Goal: Navigation & Orientation: Find specific page/section

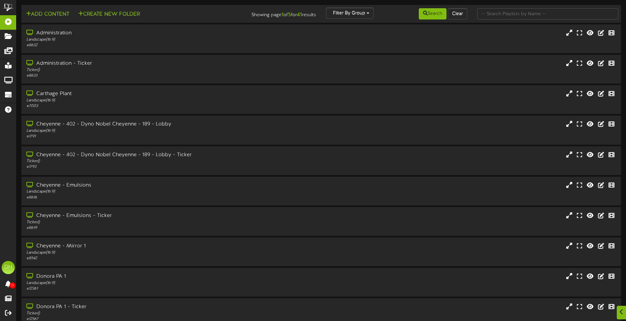
scroll to position [33, 0]
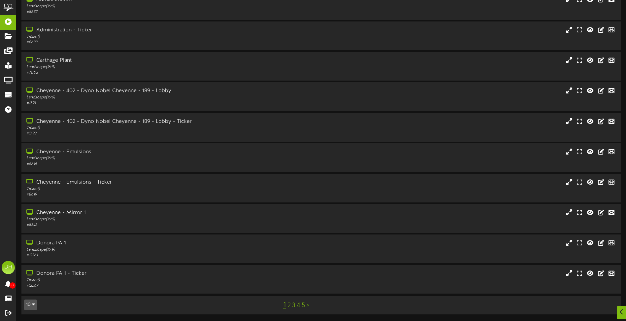
click at [32, 305] on icon "button" at bounding box center [33, 304] width 3 height 5
click at [32, 294] on div "100" at bounding box center [30, 292] width 13 height 10
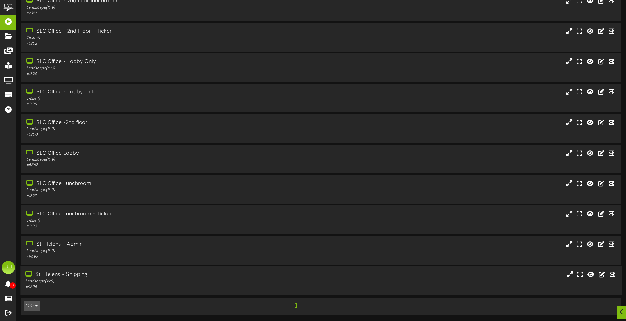
scroll to position [975, 0]
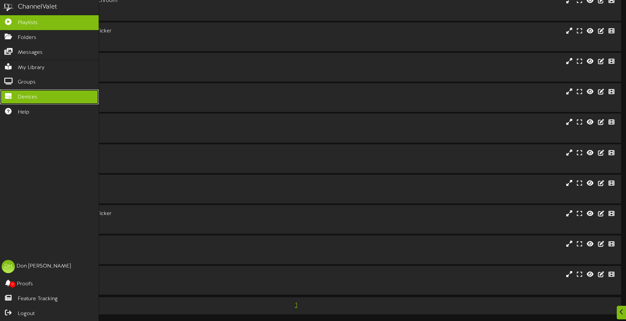
click at [19, 95] on span "Devices" at bounding box center [27, 97] width 19 height 8
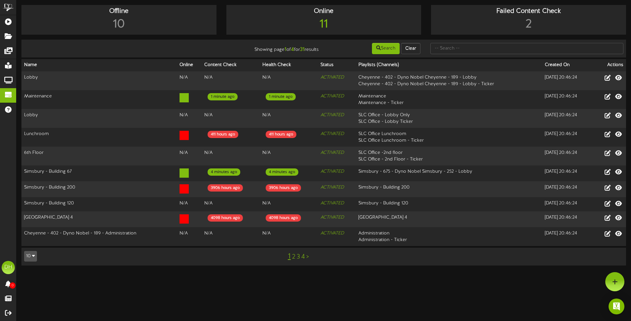
click at [34, 254] on icon "button" at bounding box center [33, 255] width 3 height 5
click at [31, 240] on div "100" at bounding box center [30, 243] width 13 height 10
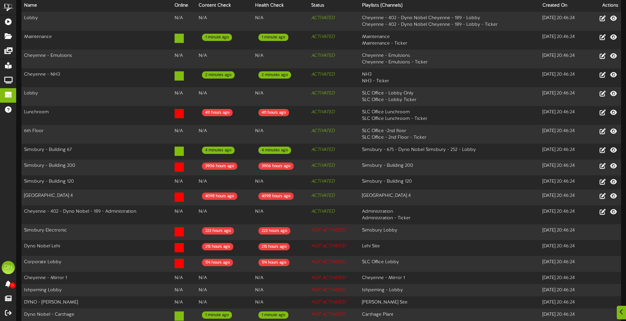
scroll to position [264, 0]
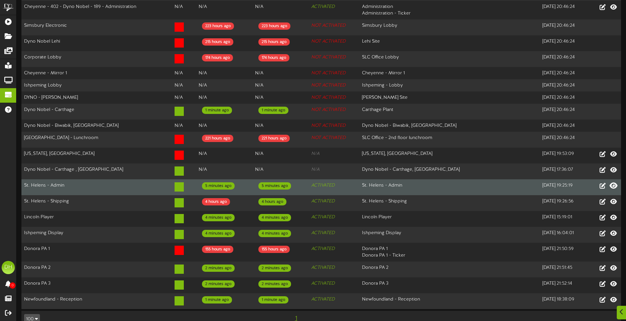
click at [615, 182] on icon at bounding box center [614, 185] width 8 height 7
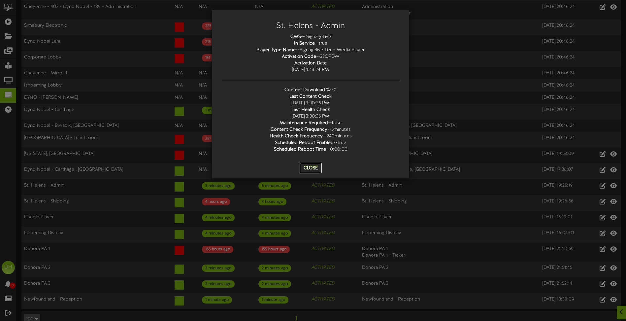
click at [309, 168] on button "Close" at bounding box center [311, 168] width 22 height 11
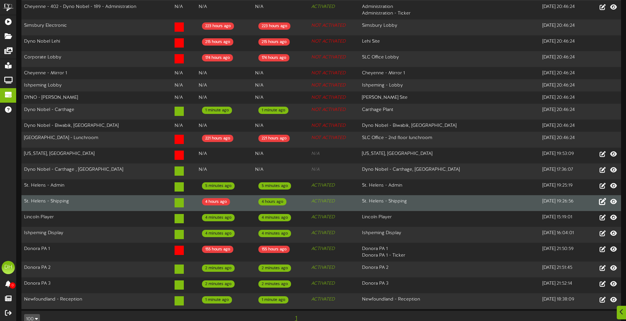
click at [603, 197] on icon at bounding box center [602, 200] width 7 height 7
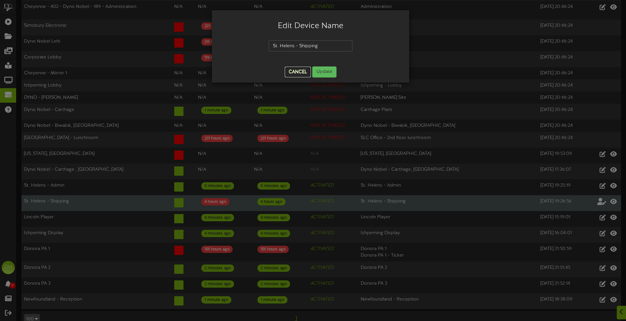
click at [299, 71] on button "Cancel" at bounding box center [298, 72] width 26 height 11
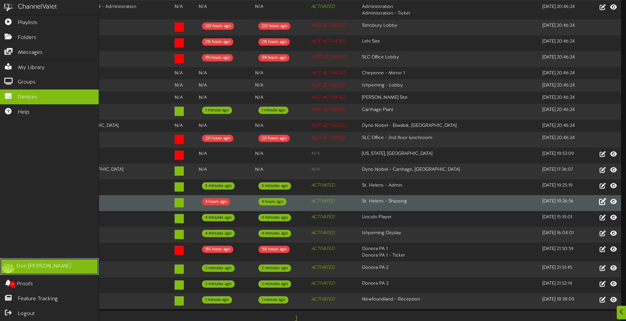
click at [8, 268] on div "DH" at bounding box center [8, 266] width 13 height 13
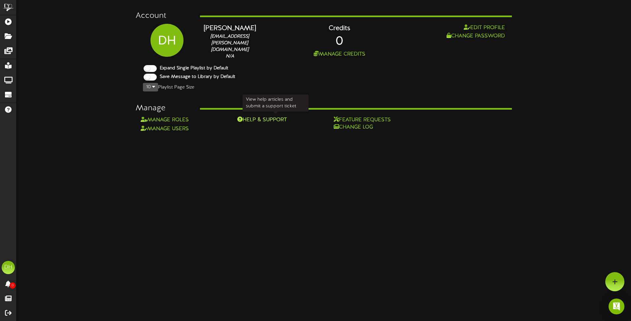
click at [273, 117] on div "Help & Support" at bounding box center [275, 120] width 77 height 8
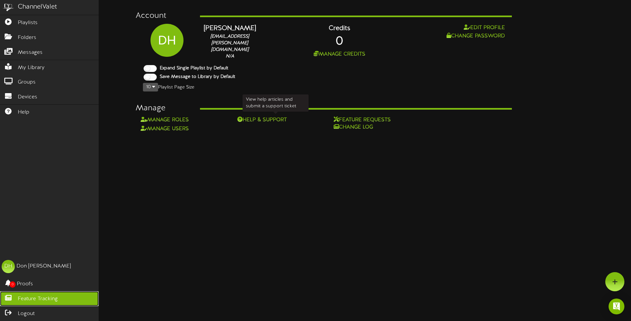
click at [24, 300] on span "Feature Tracking" at bounding box center [38, 299] width 40 height 8
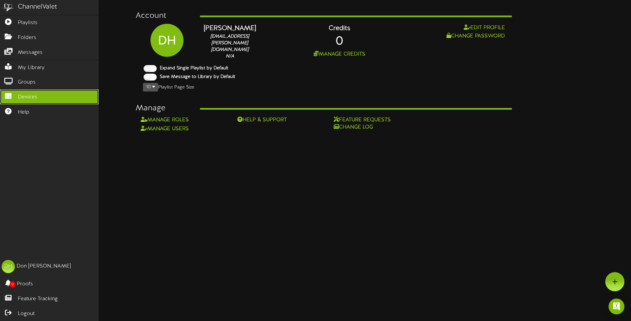
click at [11, 93] on icon at bounding box center [8, 95] width 17 height 5
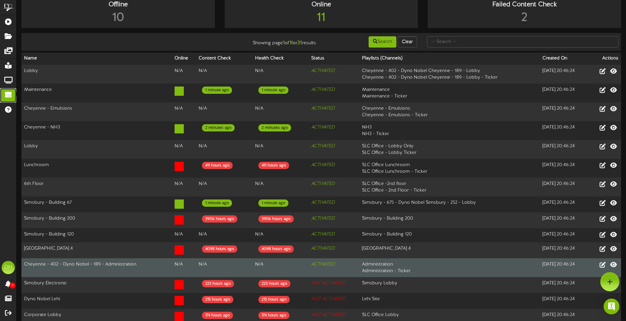
scroll to position [266, 0]
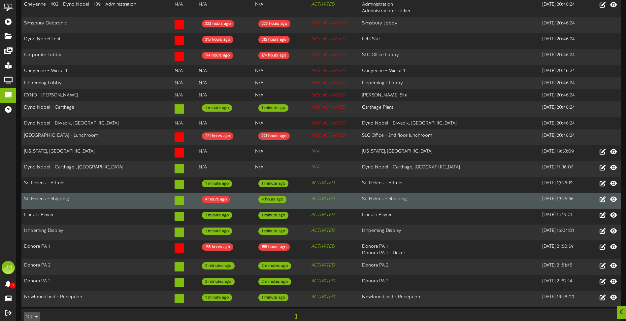
click at [111, 193] on td "St. Helens - Shipping" at bounding box center [96, 201] width 150 height 16
click at [226, 196] on div "4 hours ago" at bounding box center [216, 199] width 28 height 7
click at [216, 196] on div "4 hours ago" at bounding box center [216, 199] width 28 height 7
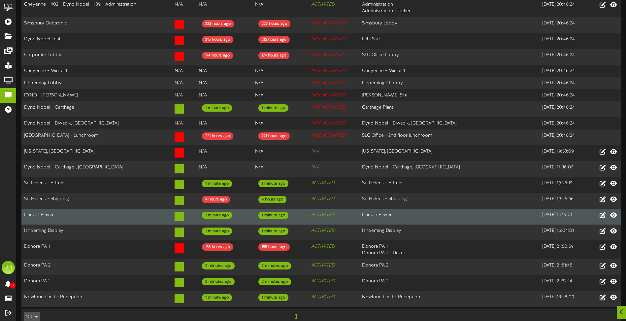
drag, startPoint x: 216, startPoint y: 194, endPoint x: 349, endPoint y: 200, distance: 133.1
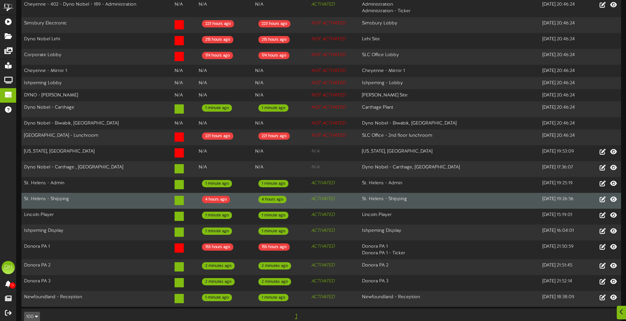
click at [343, 209] on td "ACTIVATED" at bounding box center [334, 217] width 51 height 16
click at [376, 196] on td "St. Helens - Shipping" at bounding box center [449, 201] width 181 height 16
click at [243, 196] on td "4 hours ago" at bounding box center [224, 201] width 56 height 16
click at [225, 196] on div "4 hours ago" at bounding box center [216, 199] width 28 height 7
click at [207, 196] on div "4 hours ago" at bounding box center [216, 199] width 28 height 7
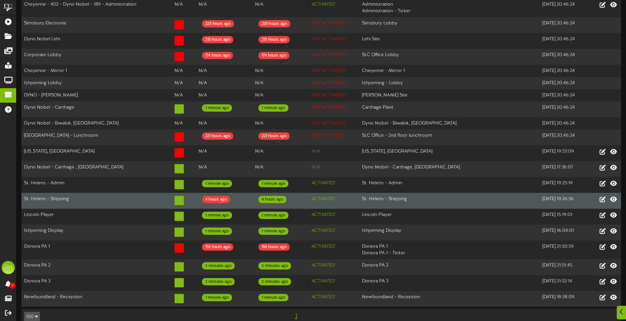
drag, startPoint x: 207, startPoint y: 189, endPoint x: 164, endPoint y: 189, distance: 42.9
click at [164, 193] on td "St. Helens - Shipping" at bounding box center [96, 201] width 150 height 16
click at [212, 196] on div "4 hours ago" at bounding box center [216, 199] width 28 height 7
click at [220, 196] on div "4 hours ago" at bounding box center [216, 199] width 28 height 7
click at [229, 193] on td "4 hours ago" at bounding box center [224, 201] width 56 height 16
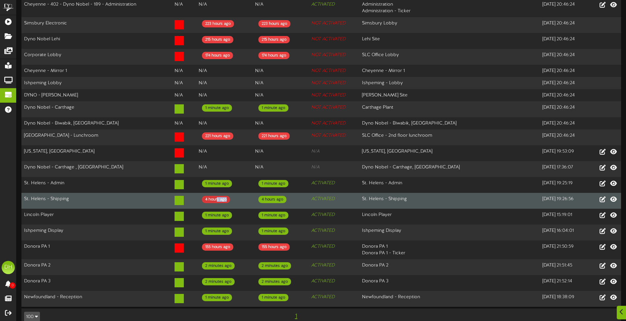
drag, startPoint x: 231, startPoint y: 193, endPoint x: 215, endPoint y: 193, distance: 16.5
click at [215, 193] on td "4 hours ago" at bounding box center [224, 201] width 56 height 16
click at [613, 195] on icon at bounding box center [614, 198] width 8 height 7
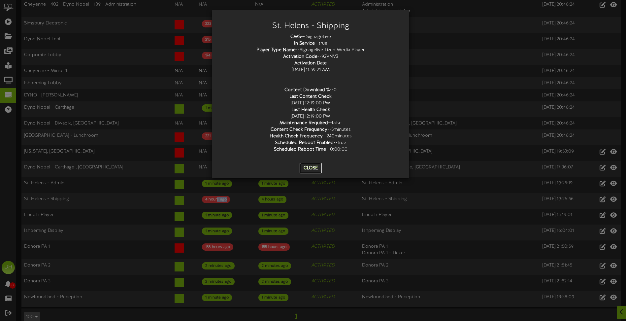
click at [308, 166] on button "Close" at bounding box center [311, 168] width 22 height 11
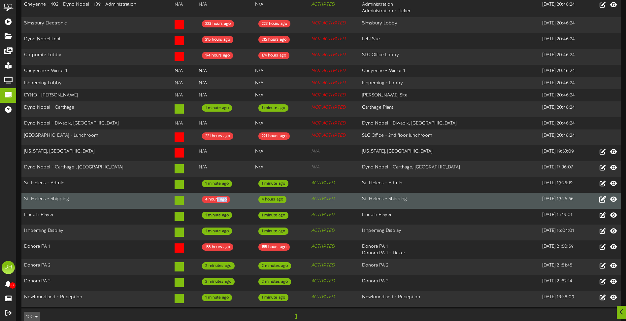
click at [602, 195] on icon at bounding box center [602, 198] width 7 height 7
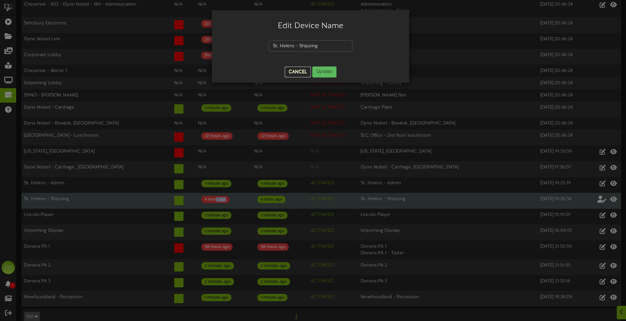
click at [294, 69] on button "Cancel" at bounding box center [298, 72] width 26 height 11
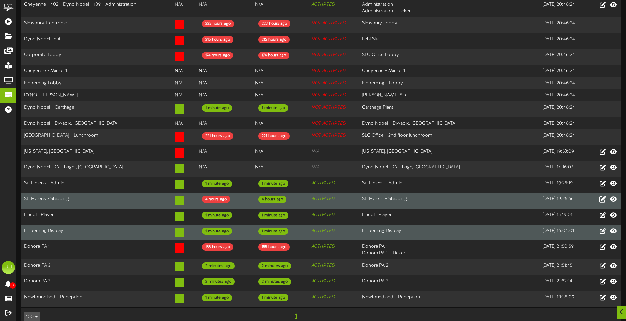
click at [464, 225] on td "Ishpeming Display" at bounding box center [449, 232] width 181 height 16
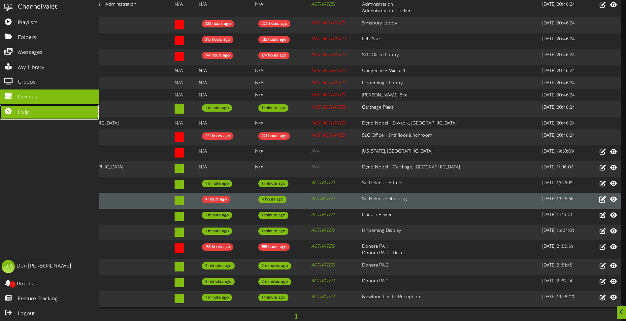
click at [20, 111] on span "Help" at bounding box center [24, 113] width 12 height 8
